Goal: Find specific page/section: Find specific page/section

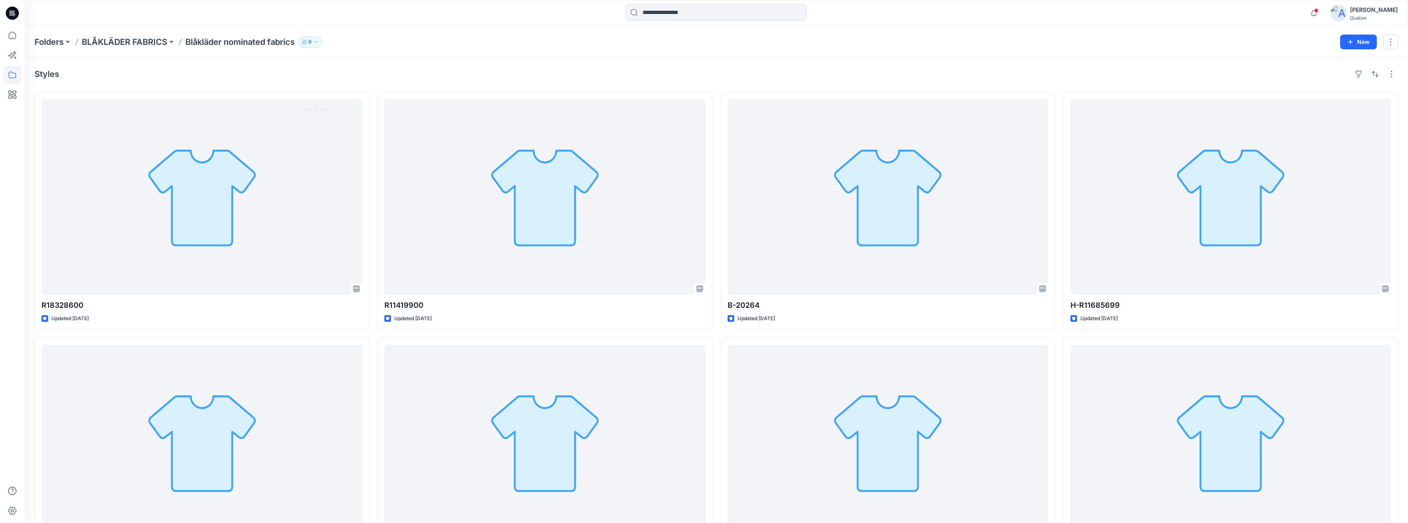
scroll to position [62, 0]
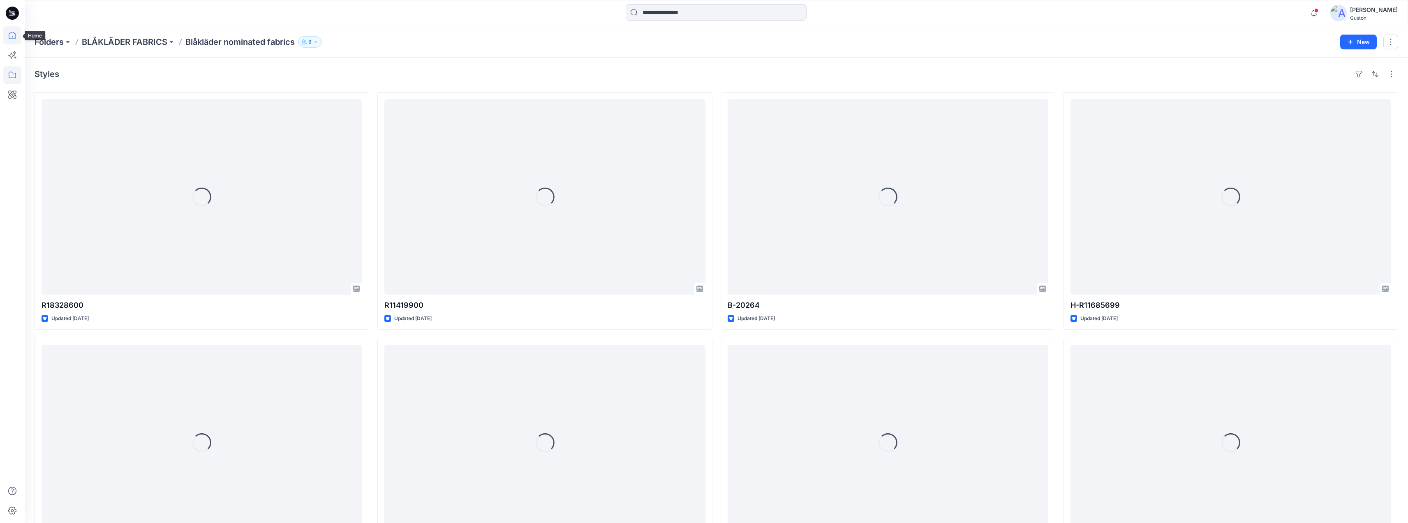
click at [16, 37] on icon at bounding box center [12, 35] width 7 height 7
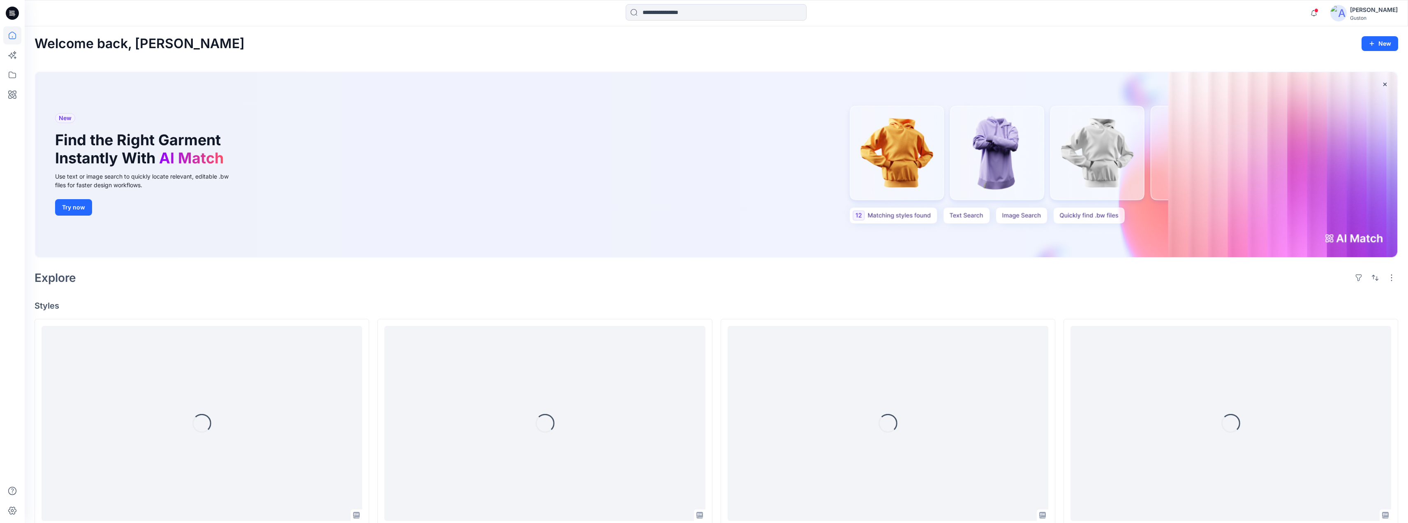
click at [1367, 9] on div "[PERSON_NAME]" at bounding box center [1374, 10] width 48 height 10
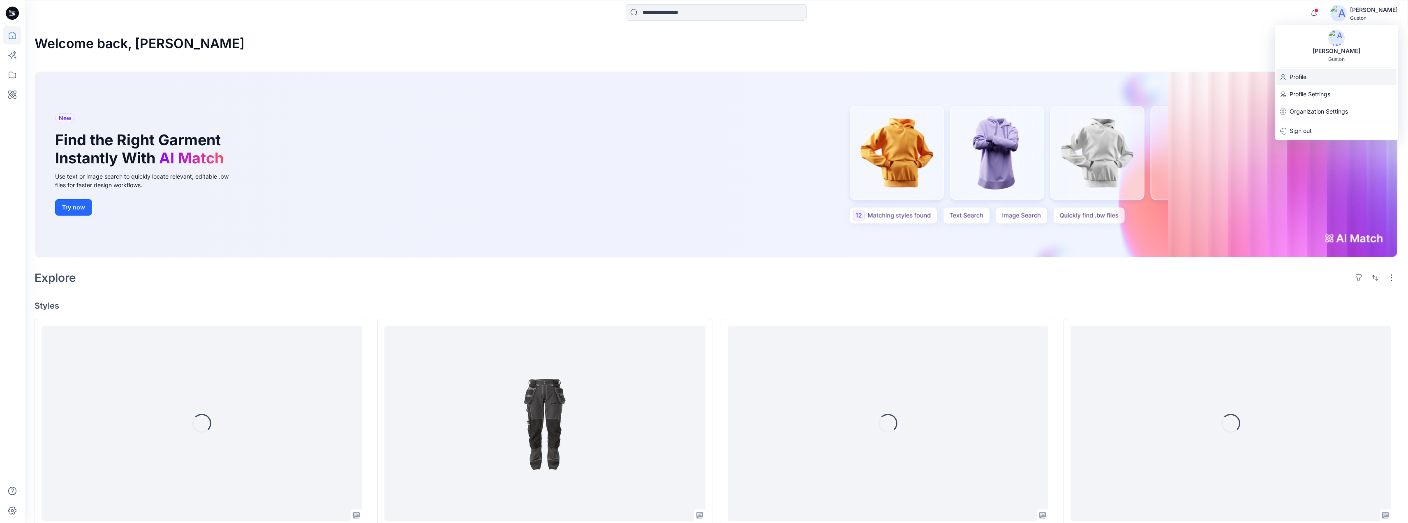
click at [1315, 78] on div "Profile" at bounding box center [1337, 77] width 120 height 16
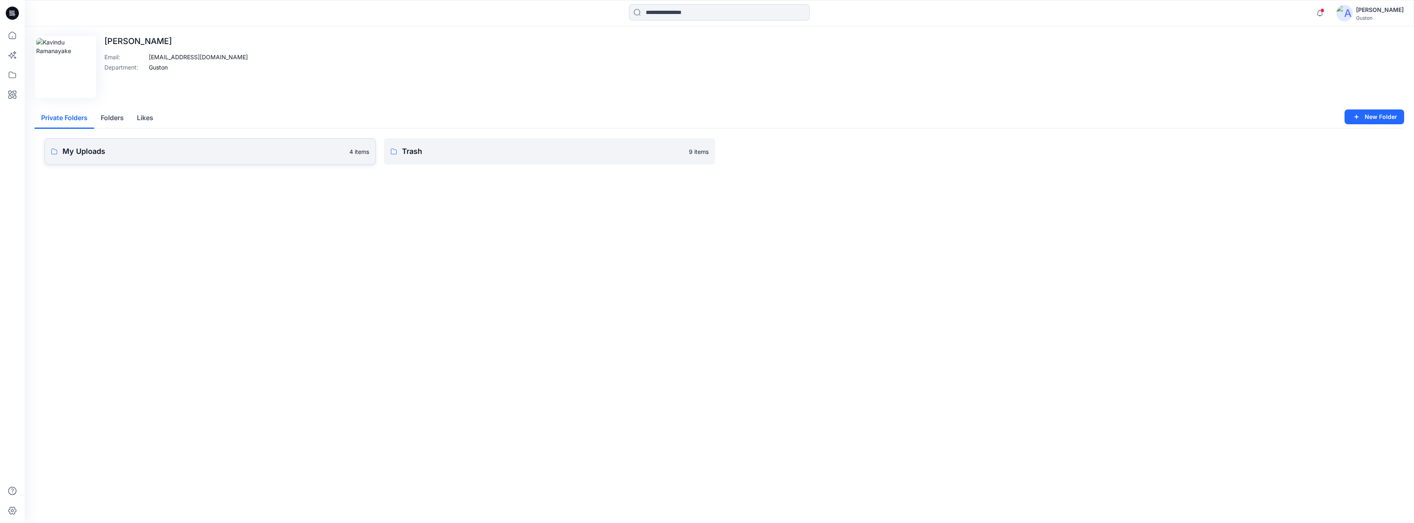
click at [220, 155] on p "My Uploads" at bounding box center [203, 152] width 282 height 12
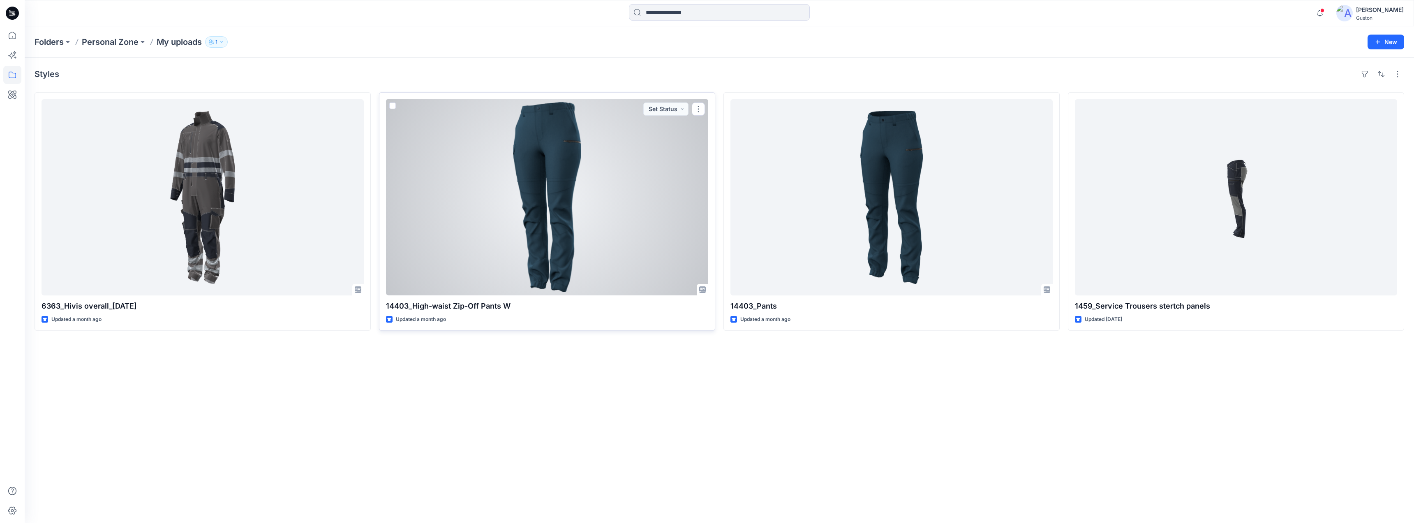
click at [560, 171] on div at bounding box center [547, 197] width 322 height 196
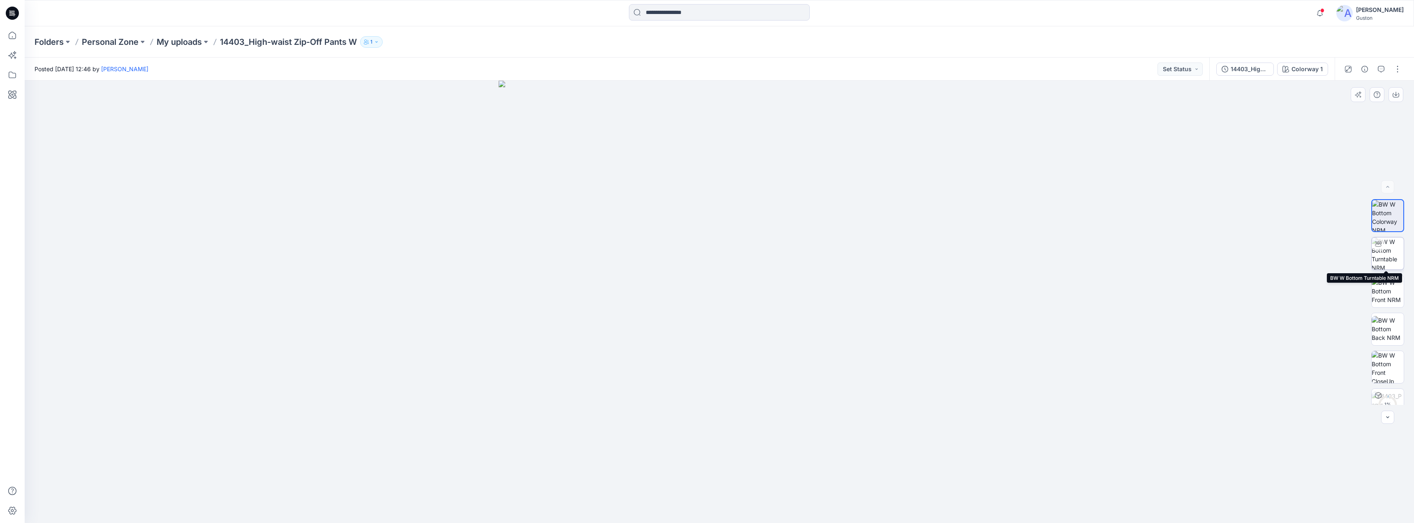
click at [1390, 252] on img at bounding box center [1388, 253] width 32 height 32
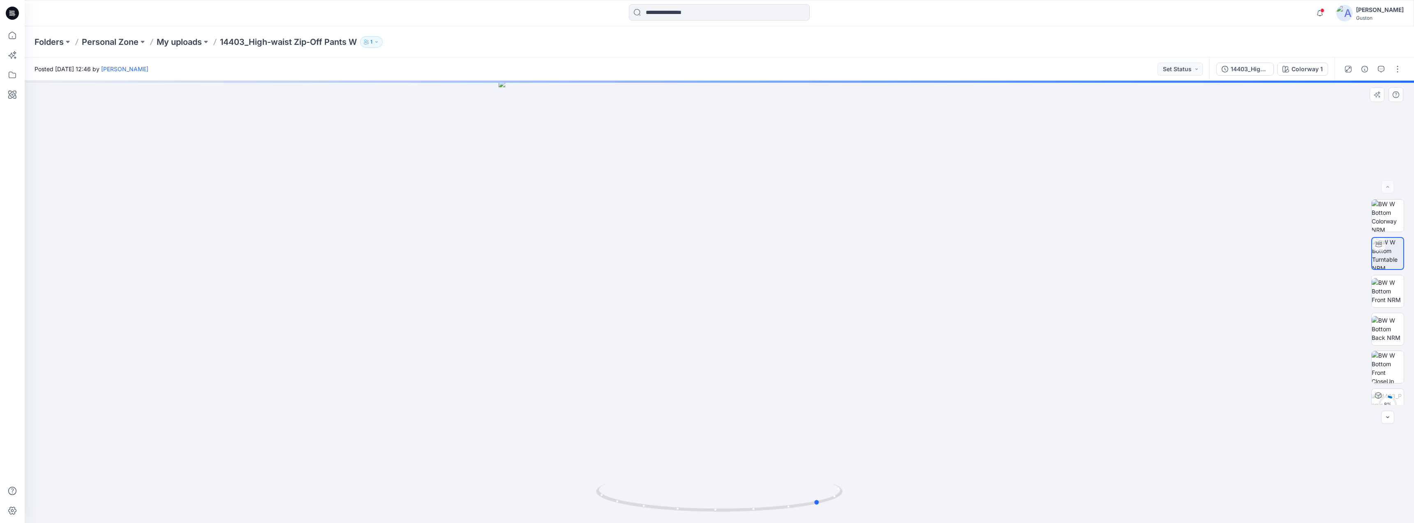
drag, startPoint x: 722, startPoint y: 511, endPoint x: 820, endPoint y: 458, distance: 111.7
click at [809, 462] on div at bounding box center [720, 302] width 1390 height 442
click at [1385, 289] on img at bounding box center [1388, 291] width 32 height 26
click at [1390, 324] on img at bounding box center [1388, 329] width 32 height 26
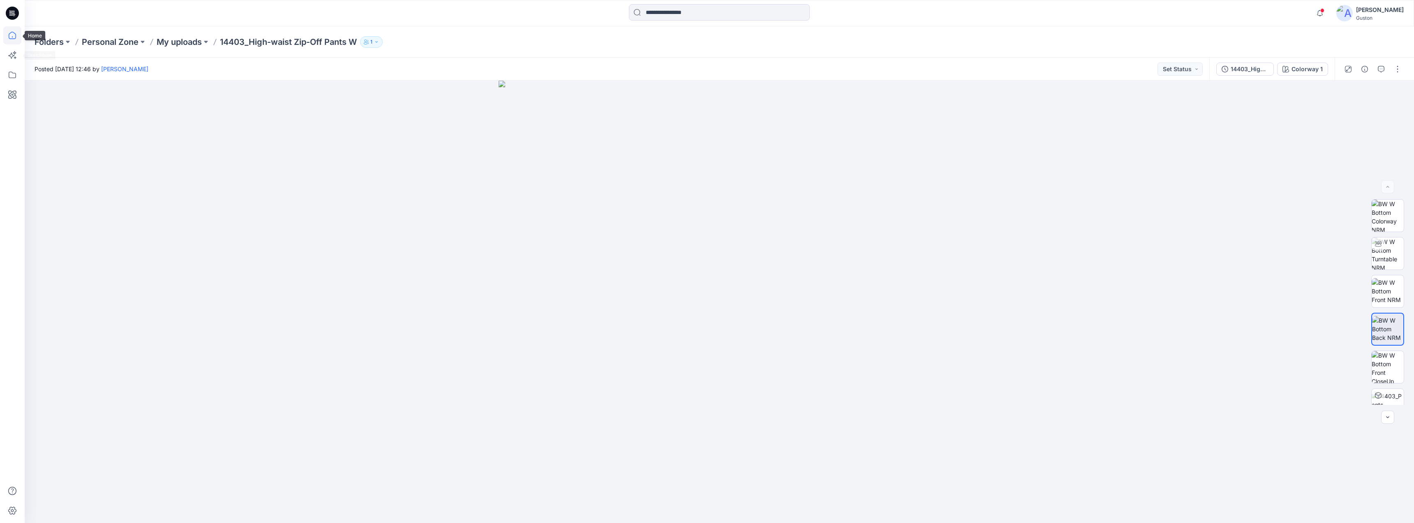
click at [12, 36] on icon at bounding box center [12, 35] width 18 height 18
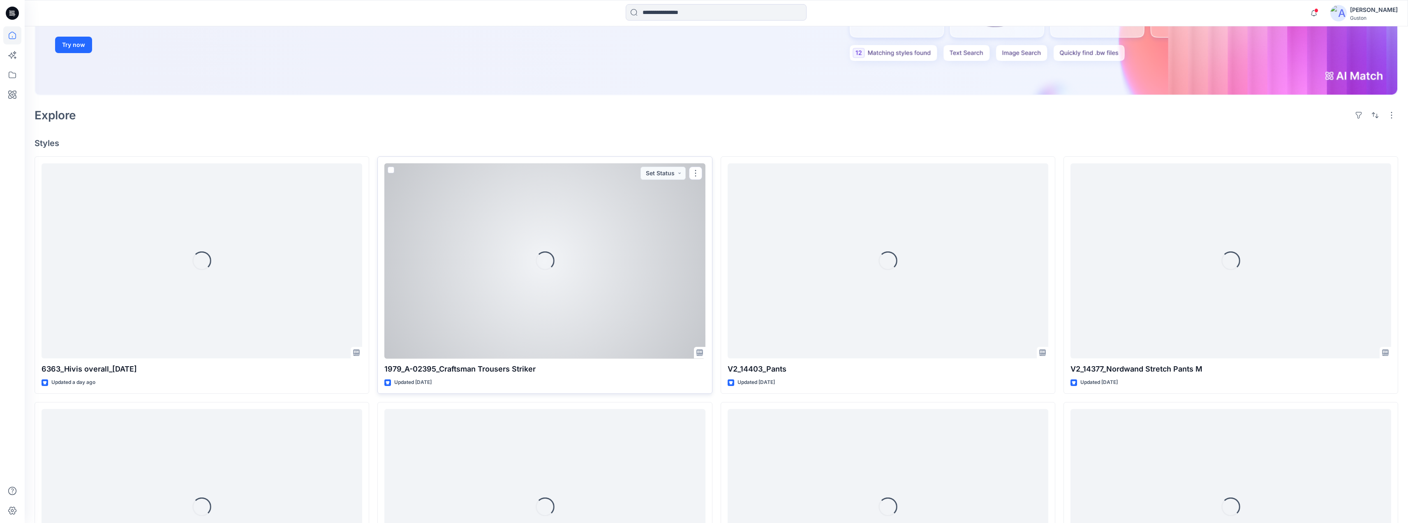
scroll to position [164, 0]
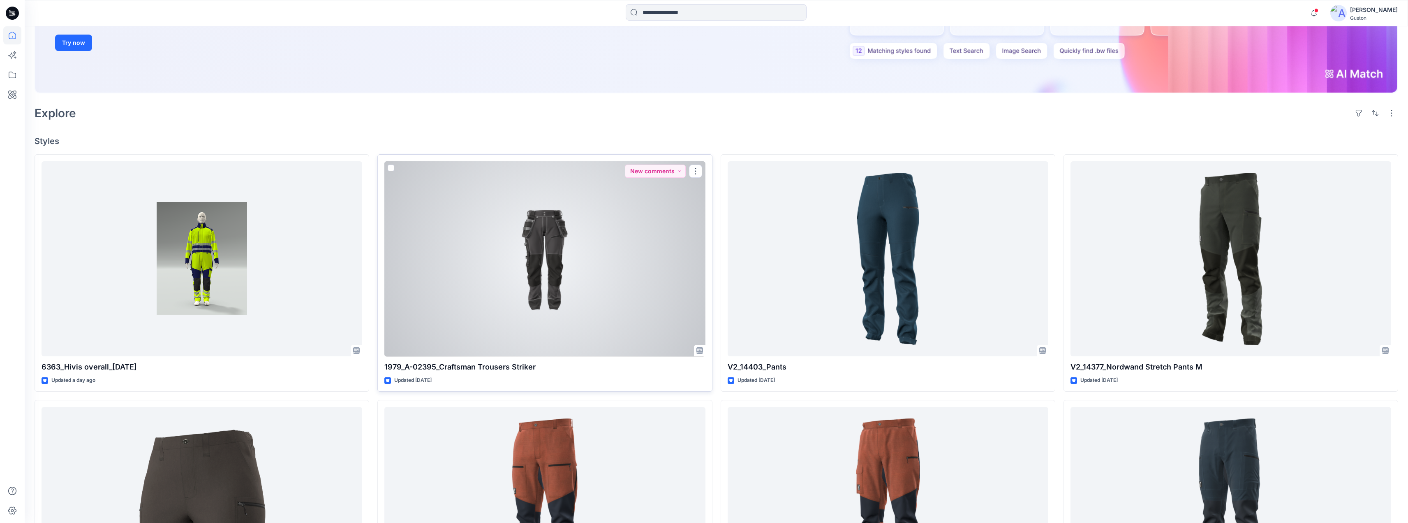
click at [535, 243] on div at bounding box center [544, 258] width 321 height 195
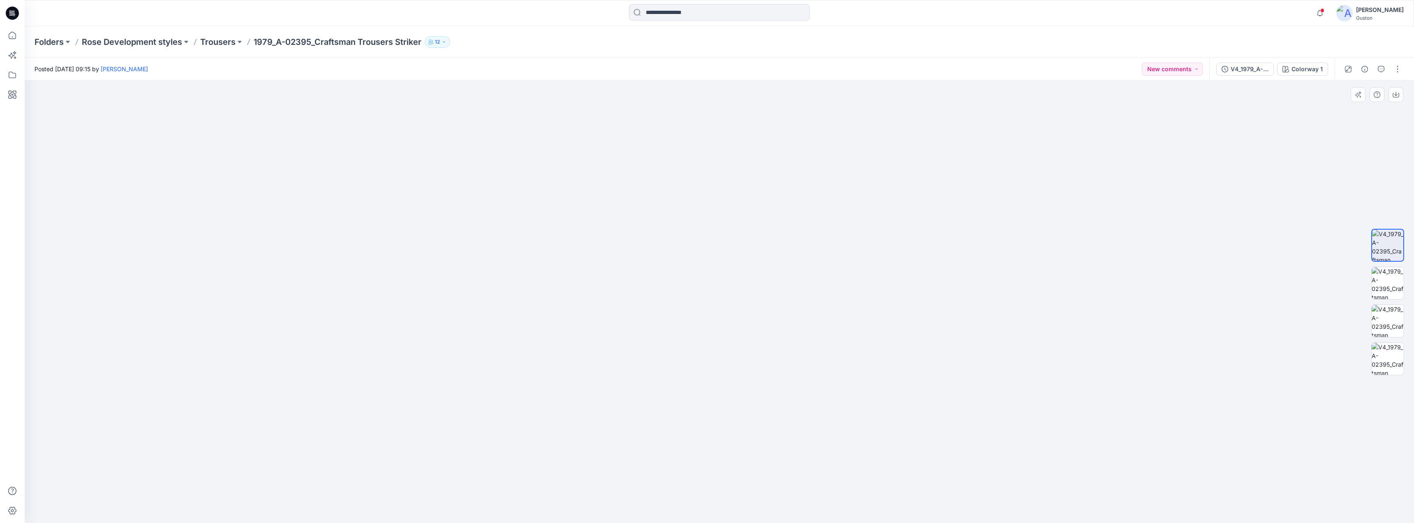
click at [546, 163] on img at bounding box center [720, 221] width 612 height 604
